Goal: Task Accomplishment & Management: Manage account settings

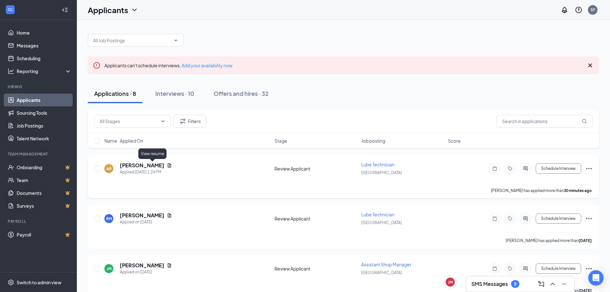
click at [167, 166] on icon "Document" at bounding box center [169, 165] width 5 height 5
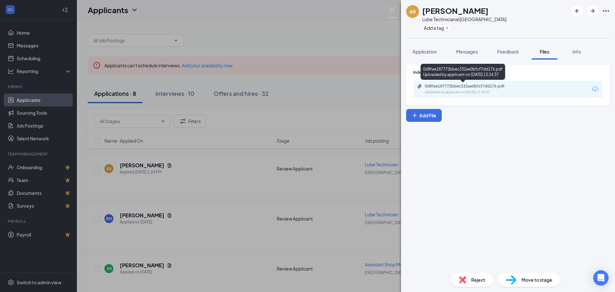
click at [482, 86] on div "0d8fae187772bbec332ae0bfcf7dd176.pdf" at bounding box center [469, 86] width 90 height 5
click at [367, 100] on div "AR [PERSON_NAME] Lube Technician at [GEOGRAPHIC_DATA] Add a tag Application Mes…" at bounding box center [307, 146] width 615 height 292
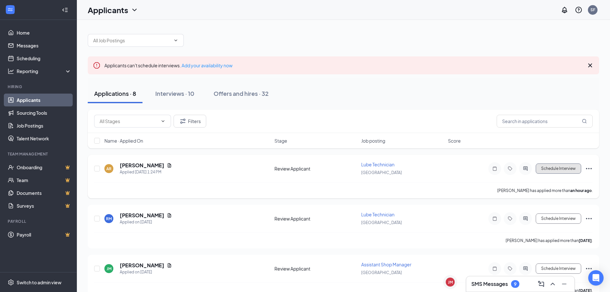
click at [553, 170] on button "Schedule Interview" at bounding box center [558, 168] width 45 height 10
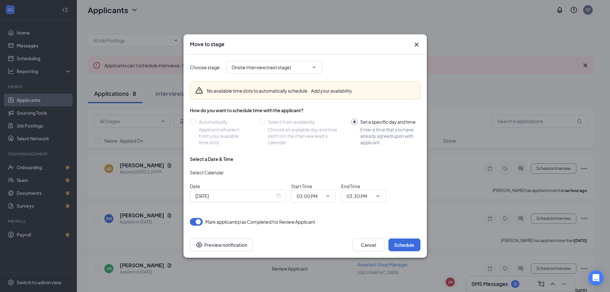
click at [418, 44] on icon "Cross" at bounding box center [417, 45] width 8 height 8
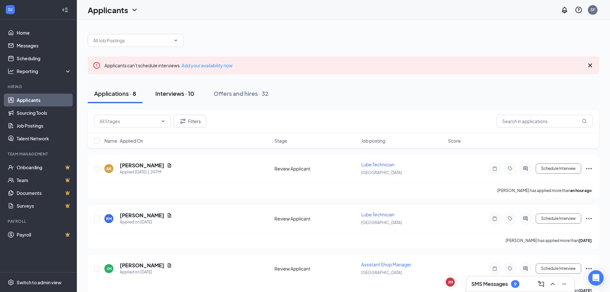
click at [184, 93] on div "Interviews · 10" at bounding box center [174, 93] width 39 height 8
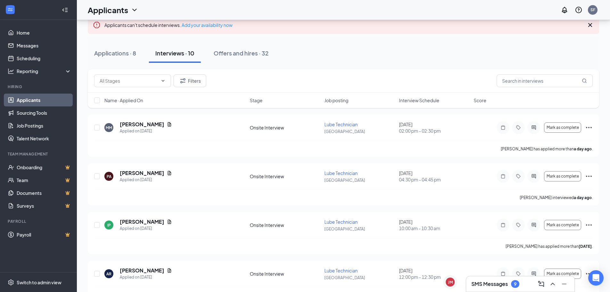
scroll to position [31, 0]
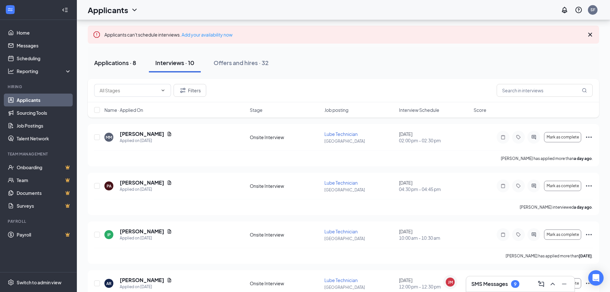
click at [109, 60] on div "Applications · 8" at bounding box center [115, 63] width 42 height 8
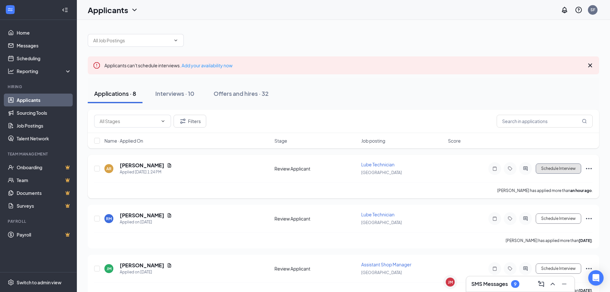
click at [556, 170] on button "Schedule Interview" at bounding box center [558, 168] width 45 height 10
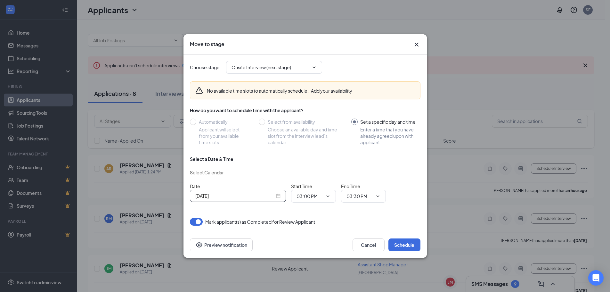
click at [278, 196] on div "[DATE]" at bounding box center [237, 195] width 85 height 7
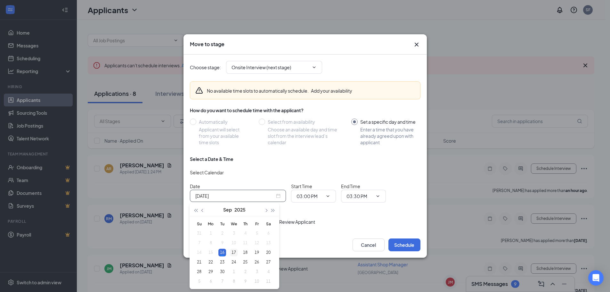
type input "[DATE]"
click at [232, 252] on div "17" at bounding box center [234, 252] width 8 height 8
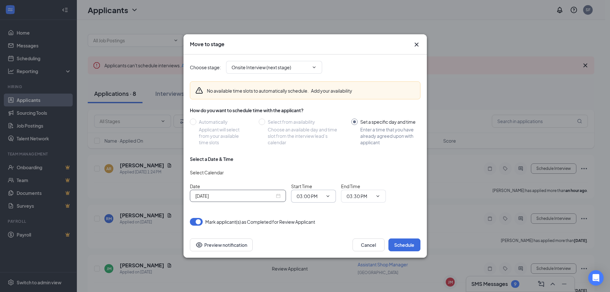
click at [330, 196] on icon "ChevronDown" at bounding box center [327, 195] width 5 height 5
click at [314, 196] on input "03:00 PM" at bounding box center [309, 195] width 26 height 7
click at [321, 117] on div "08:00 AM" at bounding box center [319, 116] width 35 height 7
type input "08:00 AM"
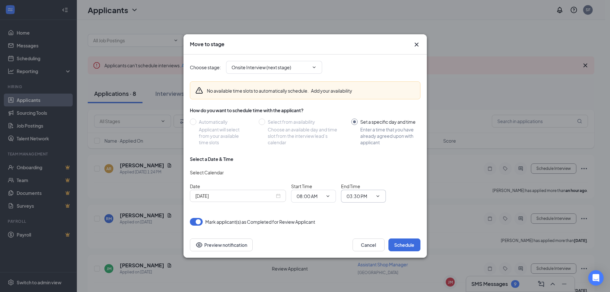
click at [374, 200] on span "03:30 PM" at bounding box center [363, 195] width 45 height 13
click at [355, 198] on input "03:30 PM" at bounding box center [359, 195] width 26 height 7
click at [368, 159] on div "08:30 AM" at bounding box center [360, 159] width 19 height 7
type input "08:30 AM"
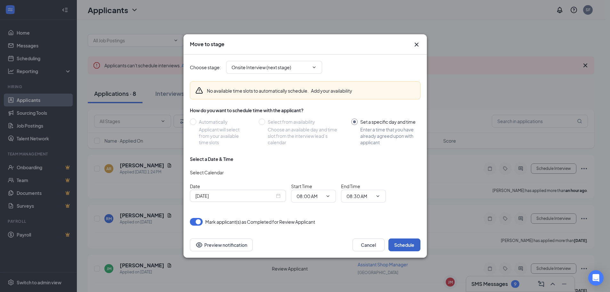
click at [404, 247] on button "Schedule" at bounding box center [404, 244] width 32 height 13
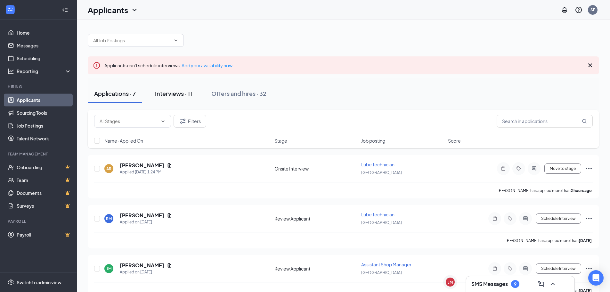
click at [178, 89] on div "Interviews · 11" at bounding box center [173, 93] width 37 height 8
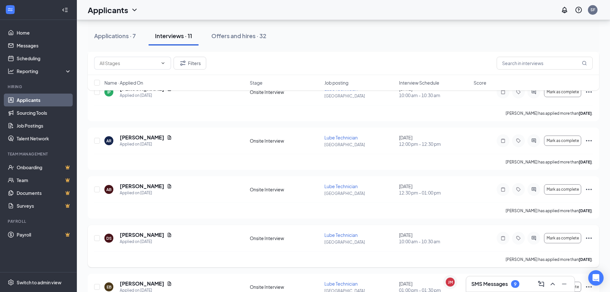
scroll to position [207, 0]
